Goal: Task Accomplishment & Management: Use online tool/utility

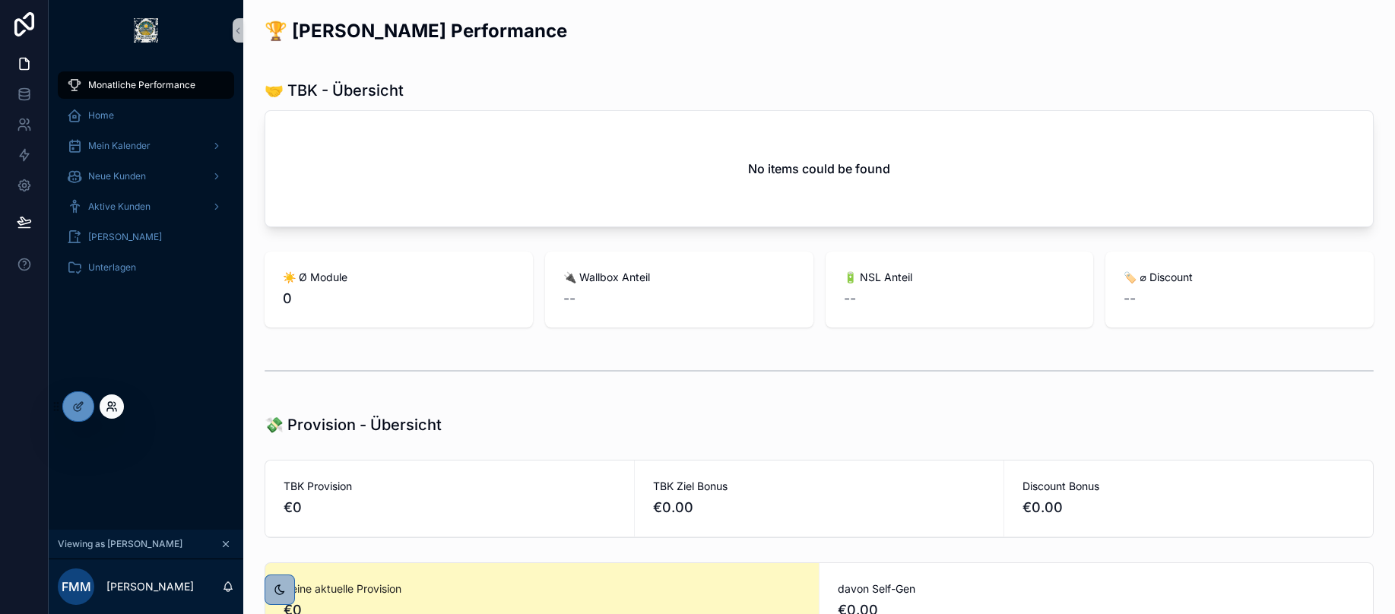
click at [114, 404] on icon at bounding box center [115, 404] width 2 height 4
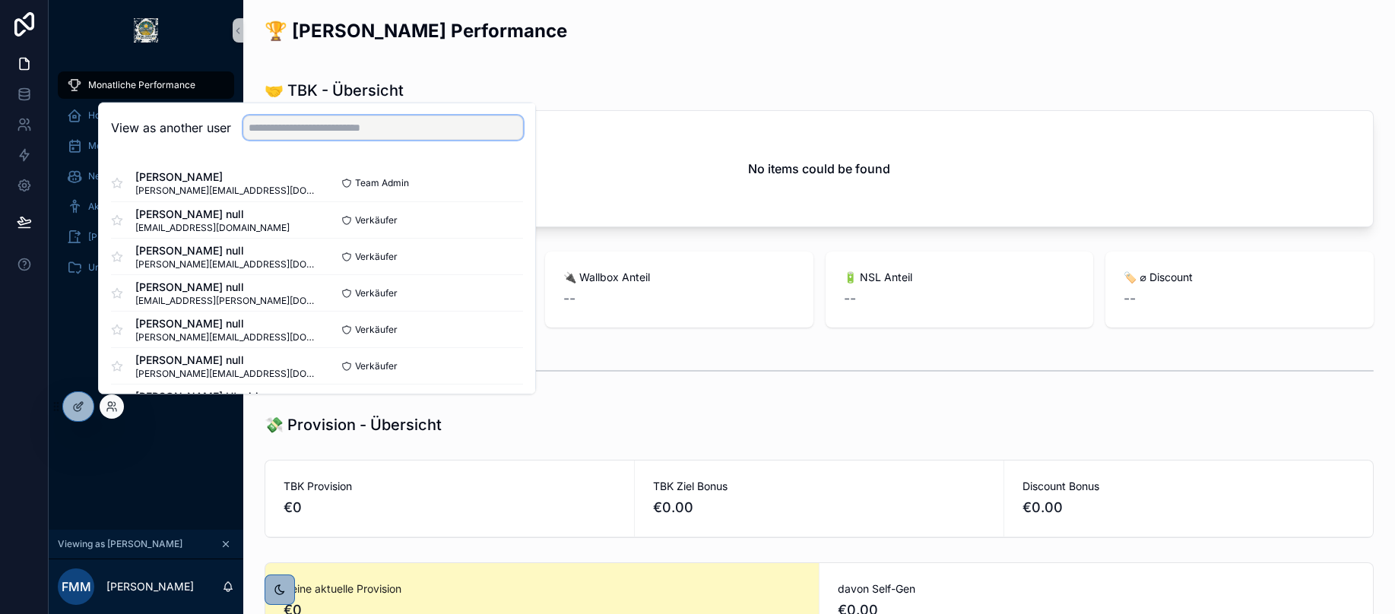
click at [295, 138] on input "text" at bounding box center [383, 128] width 280 height 24
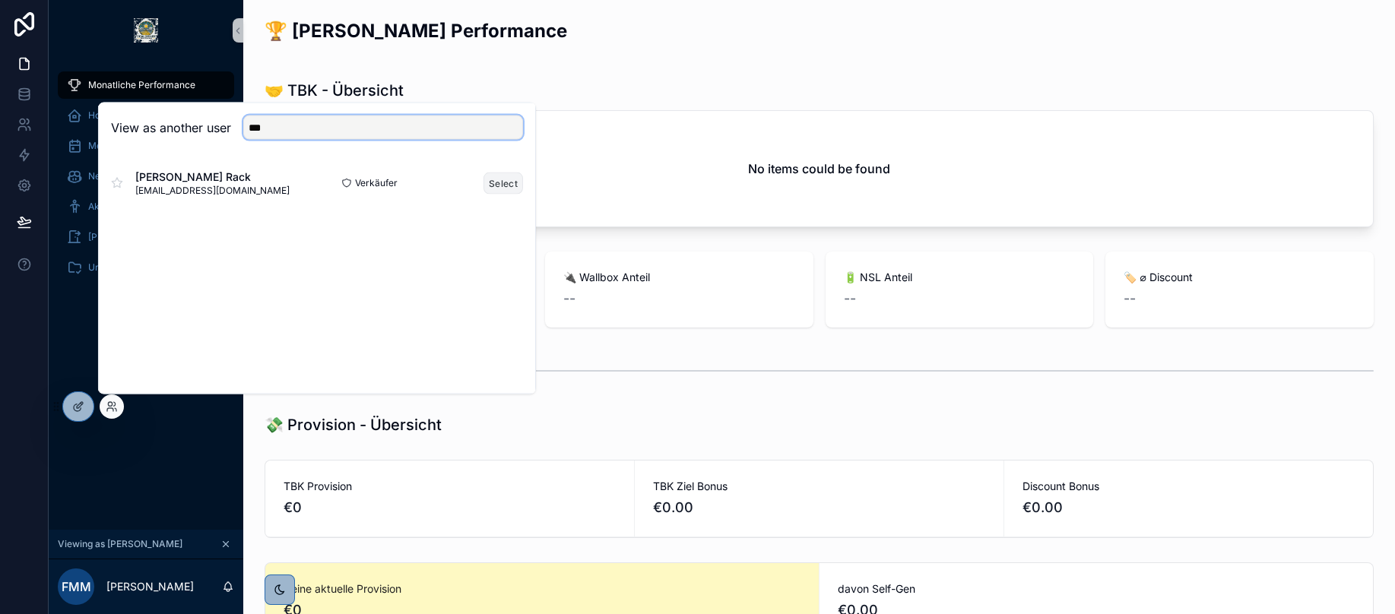
type input "***"
click at [499, 179] on button "Select" at bounding box center [503, 183] width 40 height 22
